Goal: Find specific page/section: Find specific page/section

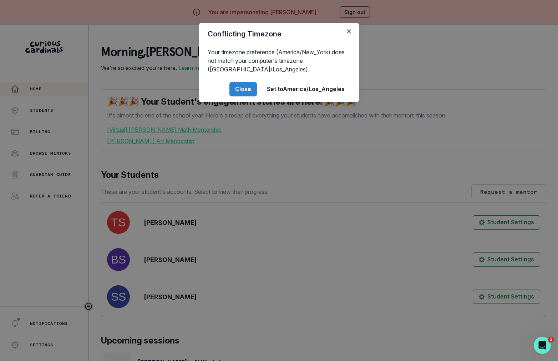
click at [157, 252] on div "Conflicting Timezone Your timezone preference (America/New_York) does not match…" at bounding box center [279, 180] width 558 height 361
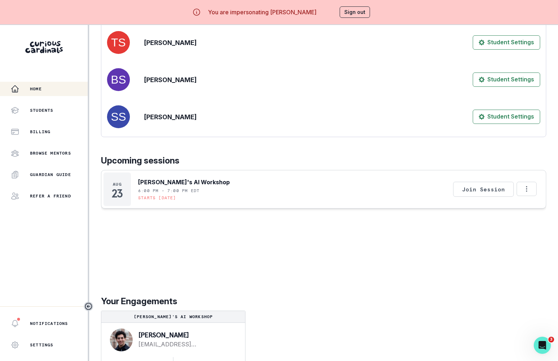
scroll to position [25, 0]
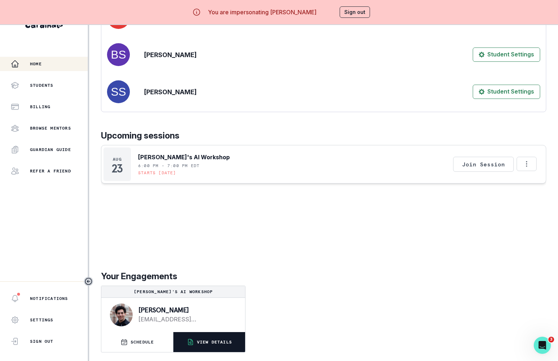
click at [197, 343] on p "VIEW DETAILS" at bounding box center [214, 342] width 35 height 6
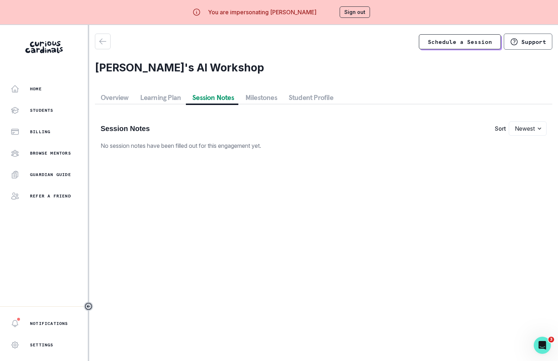
click at [215, 97] on button "Session Notes" at bounding box center [213, 97] width 53 height 13
click at [90, 91] on main "Schedule a Session Support [PERSON_NAME]'s AI Workshop Overview Learning Plan S…" at bounding box center [323, 205] width 469 height 361
click at [101, 48] on button "button" at bounding box center [103, 42] width 16 height 16
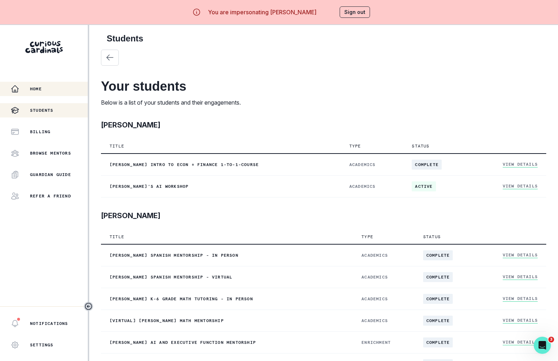
click at [52, 82] on button "Home" at bounding box center [44, 89] width 88 height 14
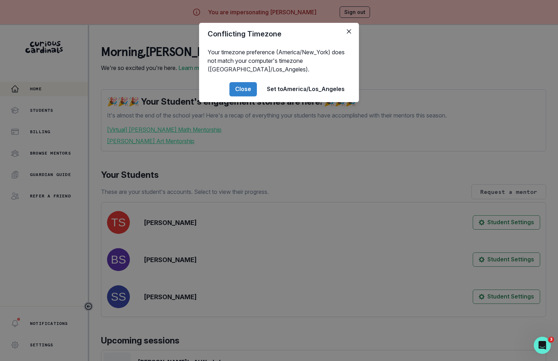
click at [433, 146] on div "Conflicting Timezone Your timezone preference (America/New_York) does not match…" at bounding box center [279, 180] width 558 height 361
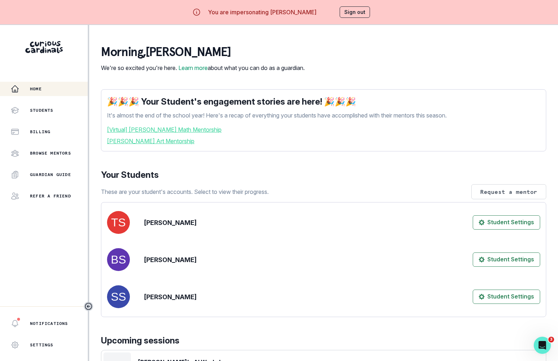
scroll to position [187, 0]
